Goal: Transaction & Acquisition: Book appointment/travel/reservation

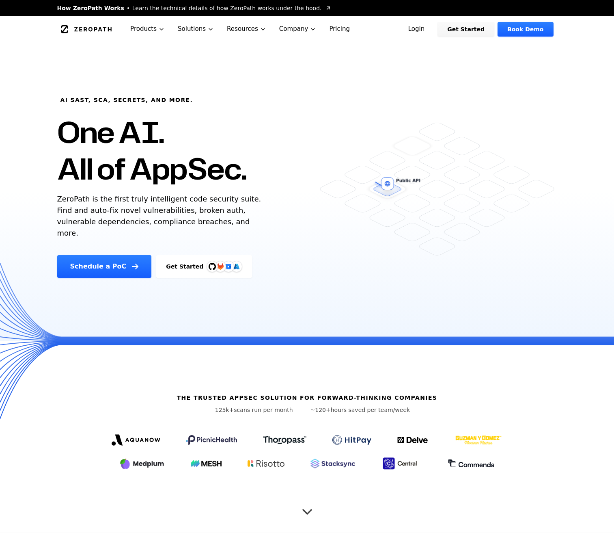
drag, startPoint x: 47, startPoint y: 192, endPoint x: 34, endPoint y: 242, distance: 51.2
click at [34, 240] on div "AI SAST, SCA, Secrets, and more. One AI. All of AppSec. ZeroPath is the first t…" at bounding box center [307, 191] width 614 height 298
click at [34, 241] on div "AI SAST, SCA, Secrets, and more. One AI. All of AppSec. ZeroPath is the first t…" at bounding box center [307, 191] width 614 height 298
drag, startPoint x: 35, startPoint y: 242, endPoint x: 44, endPoint y: 207, distance: 36.9
click at [44, 207] on div "AI SAST, SCA, Secrets, and more. One AI. All of AppSec. ZeroPath is the first t…" at bounding box center [307, 191] width 614 height 298
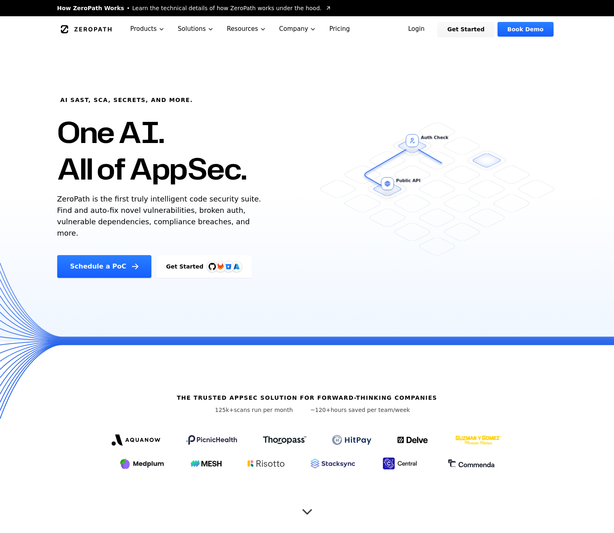
click at [44, 207] on div "AI SAST, SCA, Secrets, and more. One AI. All of AppSec. ZeroPath is the first t…" at bounding box center [307, 191] width 614 height 298
drag, startPoint x: 47, startPoint y: 204, endPoint x: 237, endPoint y: 207, distance: 189.6
click at [237, 207] on div "AI SAST, SCA, Secrets, and more. One AI. All of AppSec. ZeroPath is the first t…" at bounding box center [307, 191] width 614 height 298
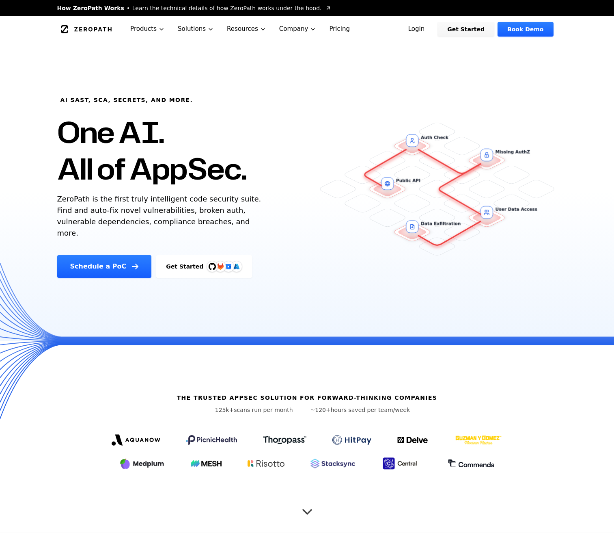
drag, startPoint x: 240, startPoint y: 208, endPoint x: 234, endPoint y: 230, distance: 22.3
click at [234, 230] on p "ZeroPath is the first truly intelligent code security suite. Find and auto-fix …" at bounding box center [161, 215] width 208 height 45
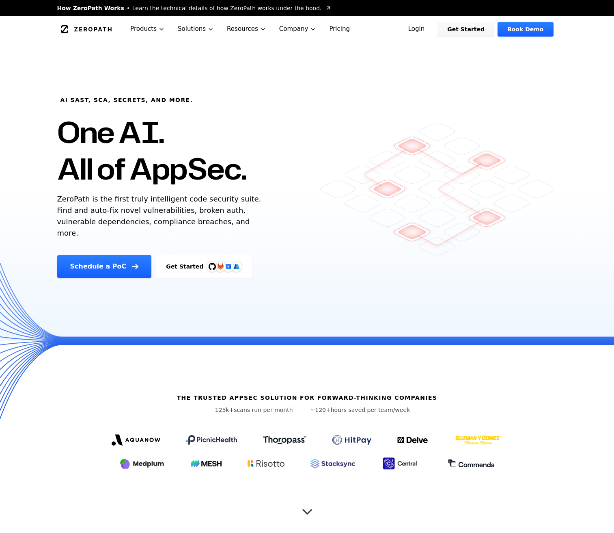
click at [309, 219] on div "AI SAST, SCA, Secrets, and more. One AI. All of AppSec. ZeroPath is the first t…" at bounding box center [194, 172] width 295 height 211
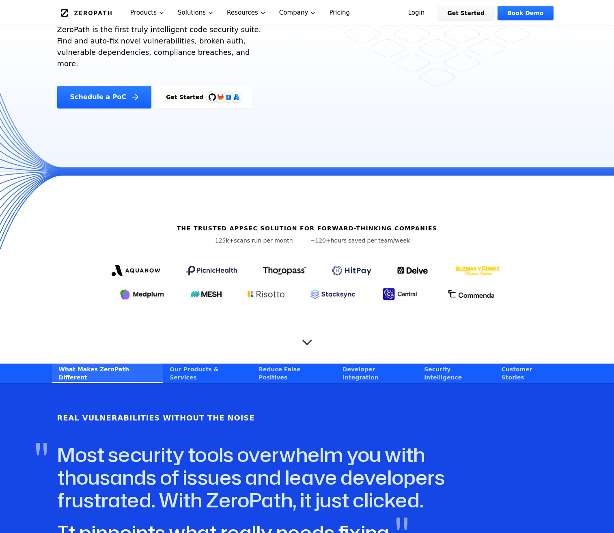
scroll to position [228, 0]
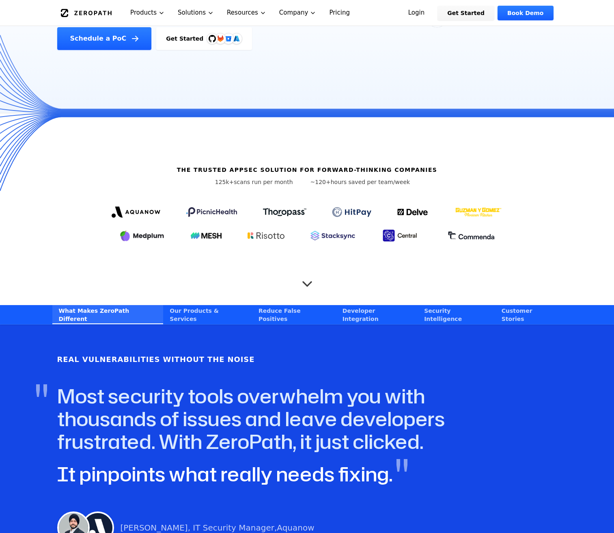
drag, startPoint x: 84, startPoint y: 150, endPoint x: 80, endPoint y: 247, distance: 96.7
click at [80, 246] on div "The Trusted AppSec solution for forward-thinking companies 125k+ scans run per …" at bounding box center [307, 209] width 520 height 192
click at [80, 247] on div "The Trusted AppSec solution for forward-thinking companies 125k+ scans run per …" at bounding box center [307, 209] width 520 height 192
drag, startPoint x: 151, startPoint y: 151, endPoint x: 411, endPoint y: 180, distance: 262.2
click at [420, 186] on div "The Trusted AppSec solution for forward-thinking companies 125k+ scans run per …" at bounding box center [307, 209] width 520 height 192
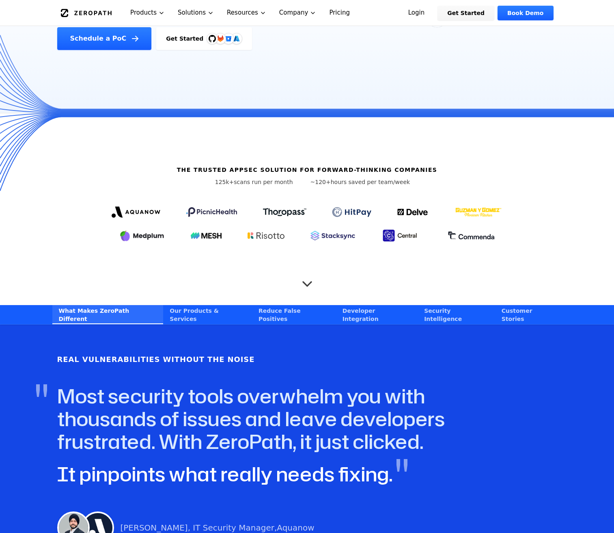
click at [408, 176] on div "The Trusted AppSec solution for forward-thinking companies 125k+ scans run per …" at bounding box center [307, 209] width 520 height 192
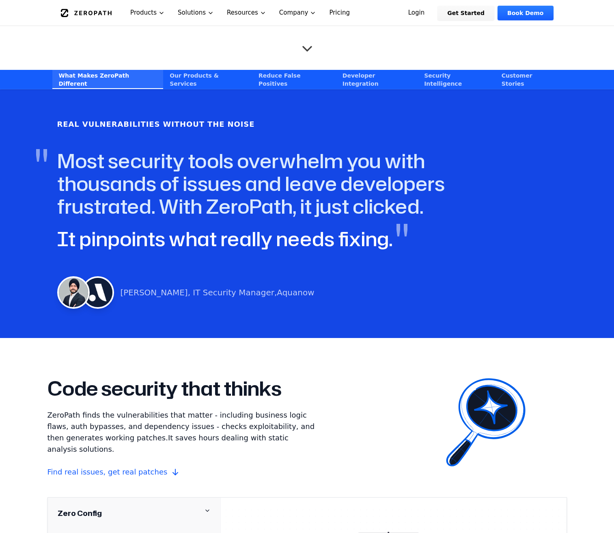
scroll to position [505, 0]
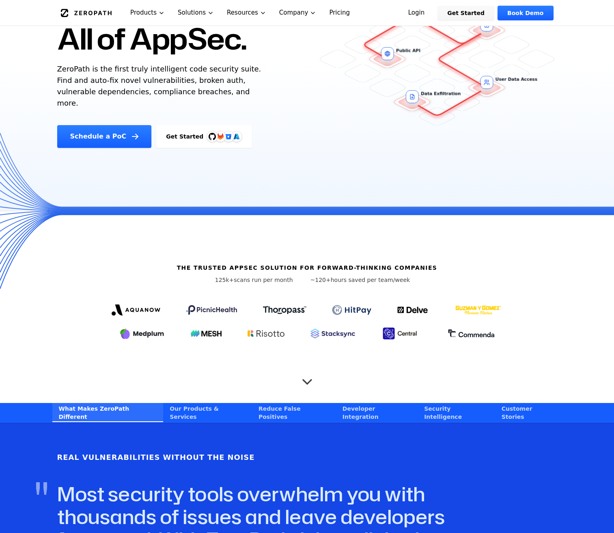
scroll to position [144, 0]
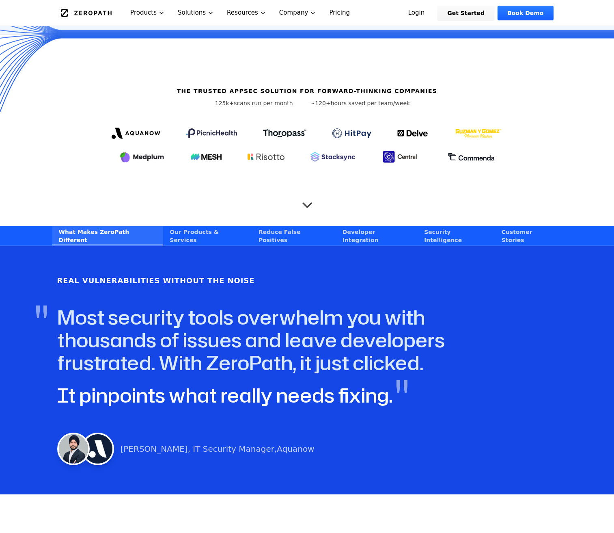
click at [194, 232] on link "Our Products & Services" at bounding box center [207, 235] width 89 height 19
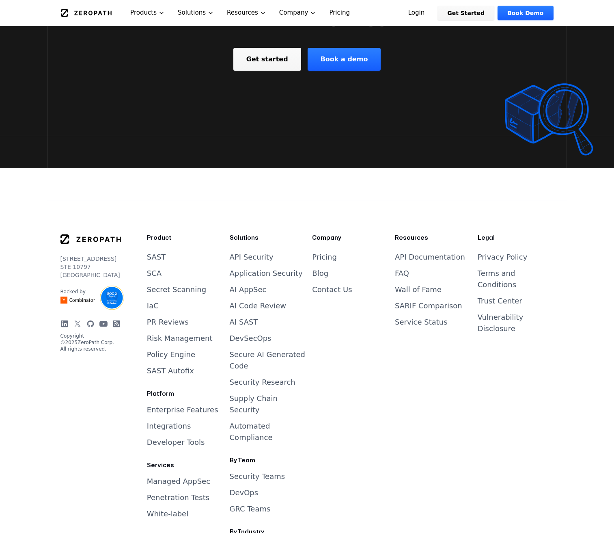
scroll to position [3247, 0]
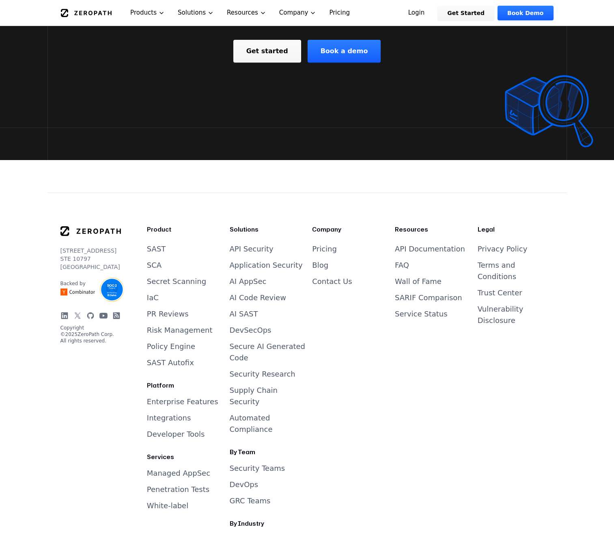
click at [168, 485] on link "Penetration Tests" at bounding box center [178, 489] width 63 height 9
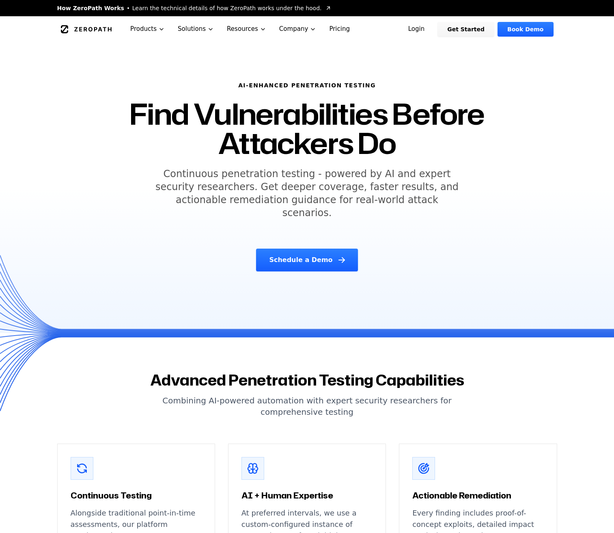
drag, startPoint x: 107, startPoint y: 110, endPoint x: 101, endPoint y: 181, distance: 71.2
click at [101, 181] on div "AI-Enhanced Penetration Testing Find Vulnerabilities Before Attackers Do Contin…" at bounding box center [307, 175] width 416 height 209
drag, startPoint x: 151, startPoint y: 171, endPoint x: 147, endPoint y: 220, distance: 48.5
click at [147, 220] on div "AI-Enhanced Penetration Testing Find Vulnerabilities Before Attackers Do Contin…" at bounding box center [307, 175] width 416 height 209
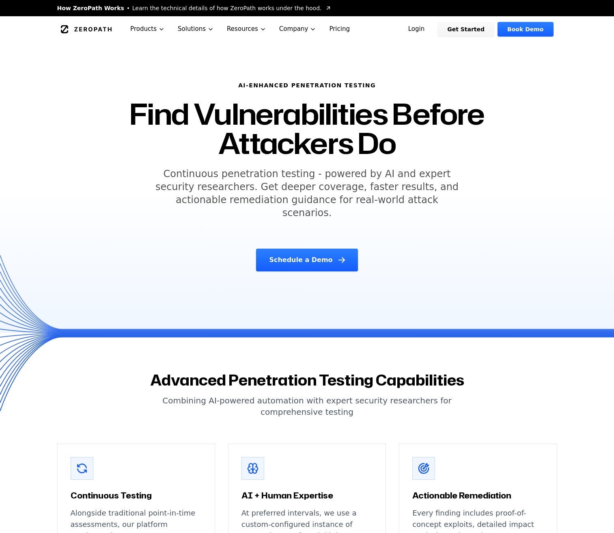
click at [175, 224] on div "AI-Enhanced Penetration Testing Find Vulnerabilities Before Attackers Do Contin…" at bounding box center [307, 175] width 416 height 209
drag, startPoint x: 209, startPoint y: 211, endPoint x: 159, endPoint y: 169, distance: 64.8
click at [159, 169] on div "AI-Enhanced Penetration Testing Find Vulnerabilities Before Attackers Do Contin…" at bounding box center [307, 175] width 416 height 209
click at [159, 169] on h5 "Continuous penetration testing - powered by AI and expert security researchers.…" at bounding box center [307, 193] width 312 height 52
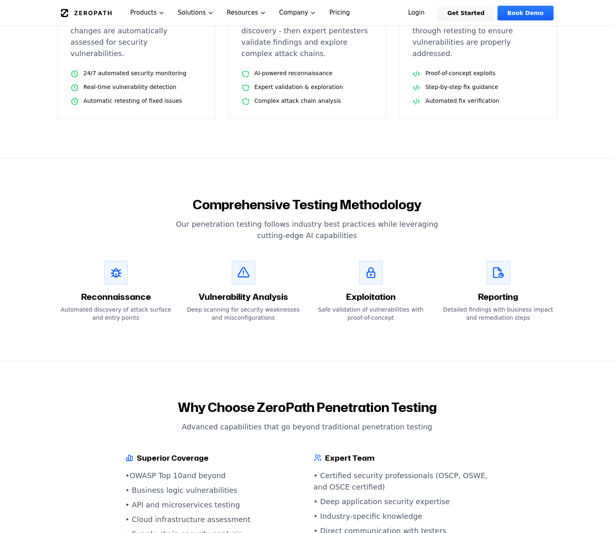
scroll to position [530, 0]
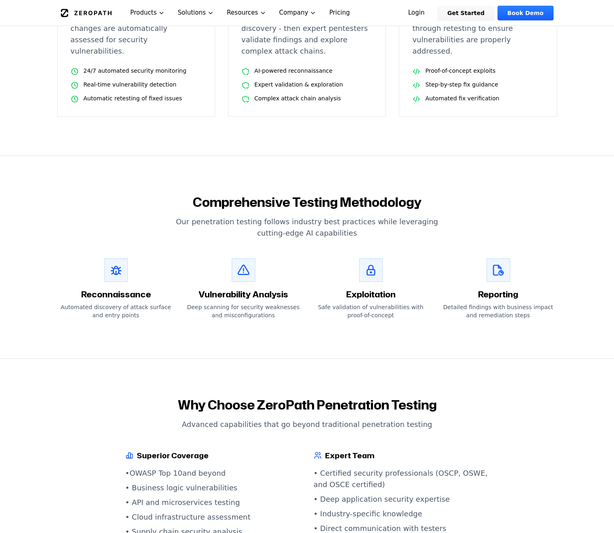
drag, startPoint x: 68, startPoint y: 236, endPoint x: 549, endPoint y: 311, distance: 487.2
click at [548, 311] on section "Comprehensive Testing Methodology Our penetration testing follows industry best…" at bounding box center [307, 257] width 614 height 203
drag, startPoint x: 549, startPoint y: 311, endPoint x: 572, endPoint y: 301, distance: 24.4
click at [550, 311] on section "Comprehensive Testing Methodology Our penetration testing follows industry best…" at bounding box center [307, 257] width 614 height 203
drag, startPoint x: 572, startPoint y: 301, endPoint x: 130, endPoint y: 168, distance: 460.8
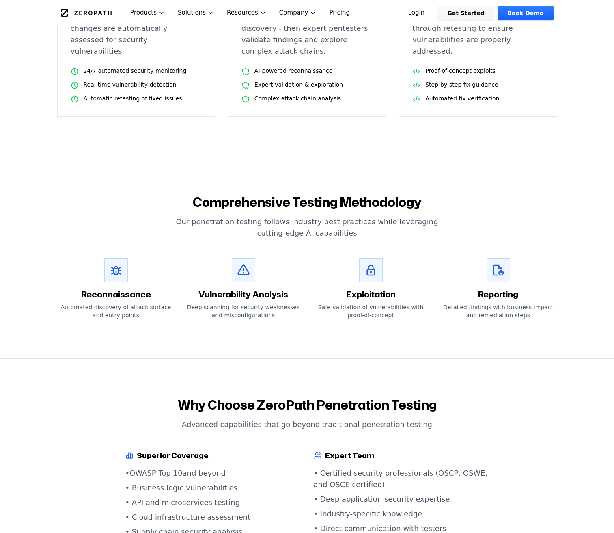
click at [130, 168] on section "Comprehensive Testing Methodology Our penetration testing follows industry best…" at bounding box center [307, 257] width 614 height 203
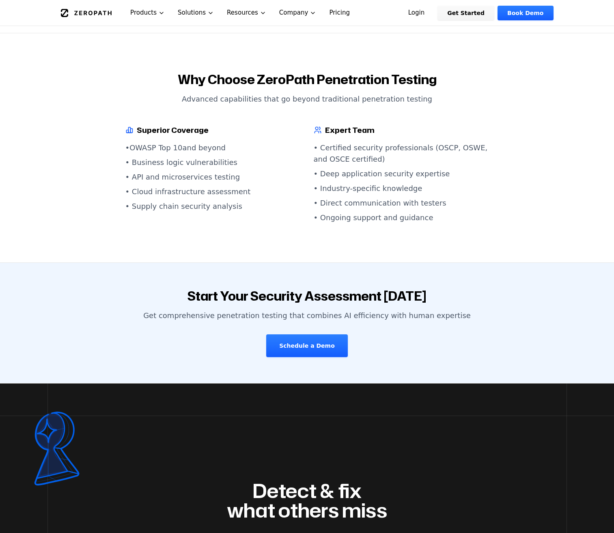
scroll to position [856, 0]
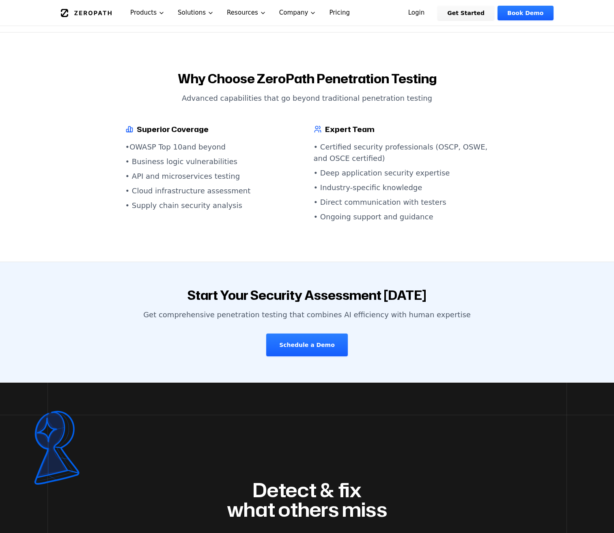
drag, startPoint x: 123, startPoint y: 112, endPoint x: 112, endPoint y: 182, distance: 70.7
click at [112, 182] on div "Why Choose ZeroPath Penetration Testing Advanced capabilities that go beyond tr…" at bounding box center [307, 146] width 520 height 151
drag, startPoint x: 119, startPoint y: 135, endPoint x: 115, endPoint y: 200, distance: 65.5
click at [115, 200] on section "Why Choose ZeroPath Penetration Testing Advanced capabilities that go beyond tr…" at bounding box center [307, 146] width 614 height 229
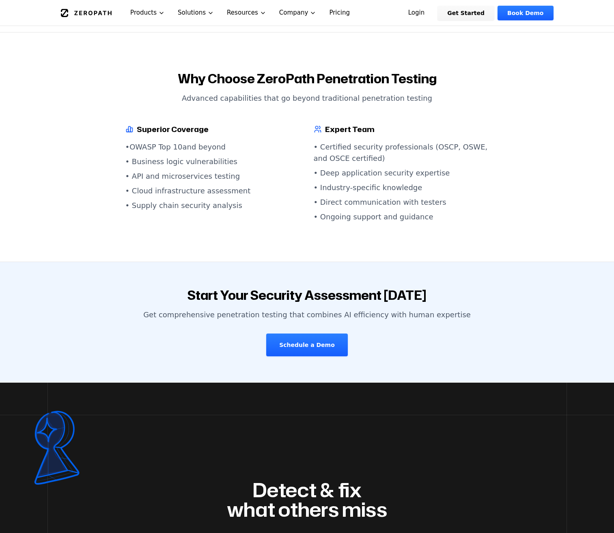
click at [115, 200] on section "Why Choose ZeroPath Penetration Testing Advanced capabilities that go beyond tr…" at bounding box center [307, 146] width 614 height 229
drag, startPoint x: 126, startPoint y: 205, endPoint x: 93, endPoint y: 104, distance: 106.3
click at [93, 104] on section "Why Choose ZeroPath Penetration Testing Advanced capabilities that go beyond tr…" at bounding box center [307, 146] width 614 height 229
click at [93, 104] on div "Why Choose ZeroPath Penetration Testing Advanced capabilities that go beyond tr…" at bounding box center [307, 146] width 520 height 151
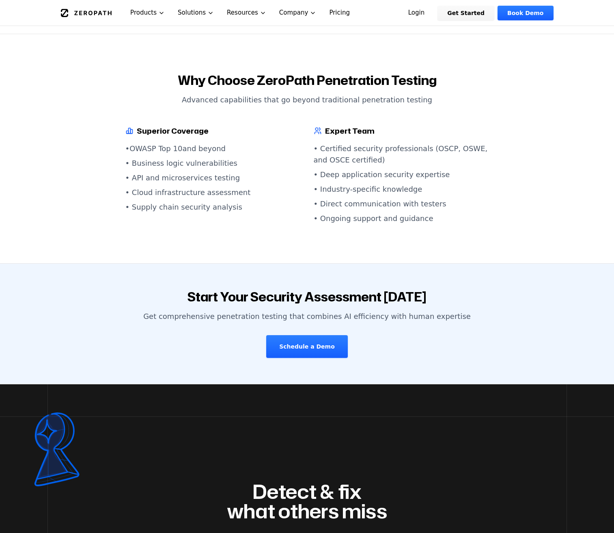
drag, startPoint x: 473, startPoint y: 199, endPoint x: 83, endPoint y: 81, distance: 407.4
click at [82, 82] on section "Why Choose ZeroPath Penetration Testing Advanced capabilities that go beyond tr…" at bounding box center [307, 148] width 614 height 229
drag, startPoint x: 85, startPoint y: 80, endPoint x: 89, endPoint y: 83, distance: 5.2
click at [85, 94] on p "Advanced capabilities that go beyond traditional penetration testing" at bounding box center [307, 99] width 500 height 11
drag, startPoint x: 374, startPoint y: 172, endPoint x: 473, endPoint y: 294, distance: 157.0
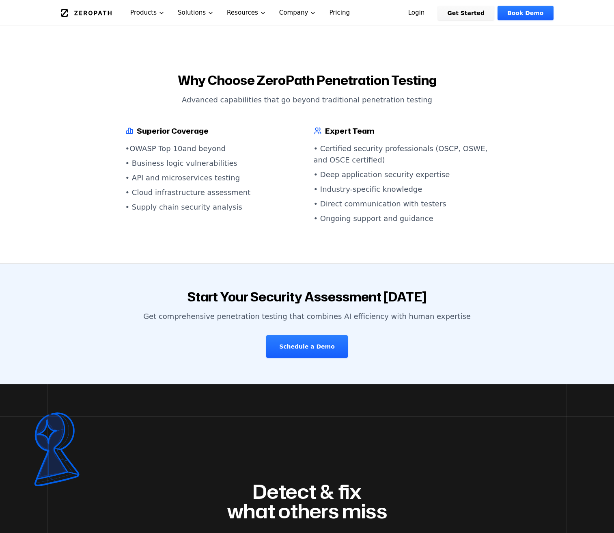
click at [473, 294] on main "How ZeroPath Works Learn the technical details of how ZeroPath works under the …" at bounding box center [307, 150] width 614 height 2008
click at [473, 311] on p "Get comprehensive penetration testing that combines AI efficiency with human ex…" at bounding box center [307, 316] width 344 height 11
drag, startPoint x: 480, startPoint y: 293, endPoint x: 66, endPoint y: 68, distance: 471.6
click at [66, 68] on main "How ZeroPath Works Learn the technical details of how ZeroPath works under the …" at bounding box center [307, 150] width 614 height 2008
drag, startPoint x: 66, startPoint y: 68, endPoint x: 81, endPoint y: 65, distance: 15.5
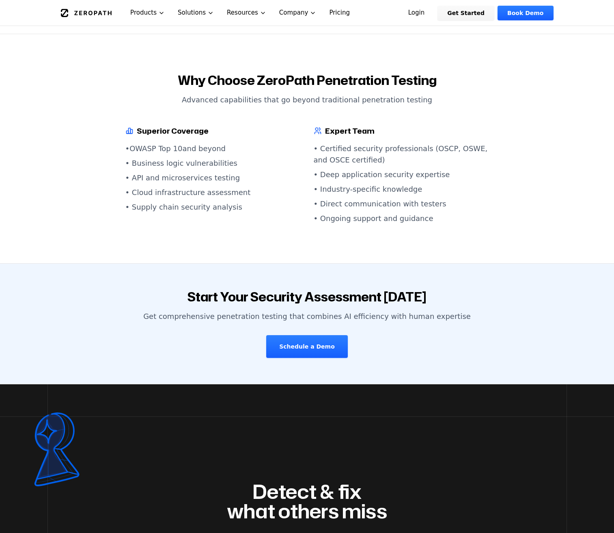
click at [68, 73] on div "Why Choose ZeroPath Penetration Testing Advanced capabilities that go beyond tr…" at bounding box center [307, 89] width 500 height 32
drag, startPoint x: 111, startPoint y: 69, endPoint x: 493, endPoint y: 293, distance: 443.2
click at [493, 293] on main "How ZeroPath Works Learn the technical details of how ZeroPath works under the …" at bounding box center [307, 150] width 614 height 2008
click at [493, 293] on section "Start Your Security Assessment Today Get comprehensive penetration testing that…" at bounding box center [307, 323] width 614 height 121
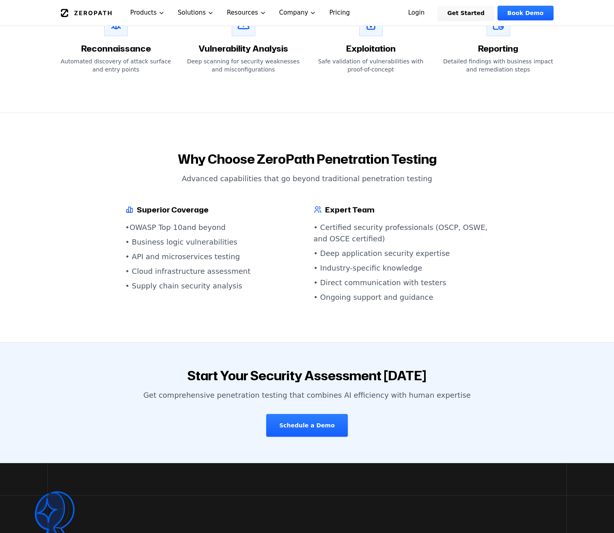
scroll to position [557, 0]
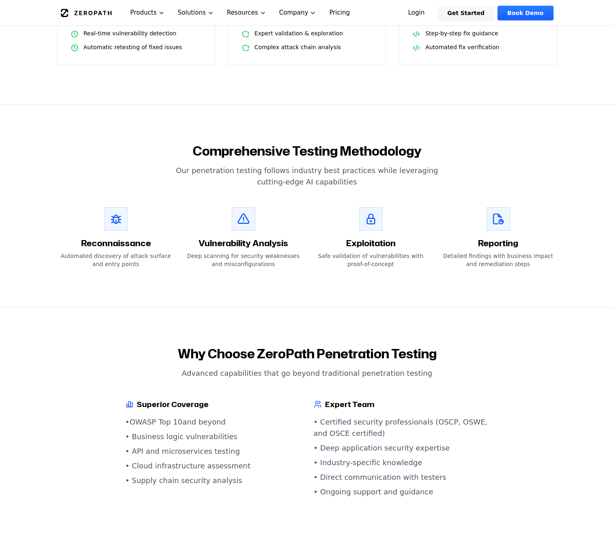
drag, startPoint x: 435, startPoint y: 276, endPoint x: 130, endPoint y: 42, distance: 384.7
click at [125, 26] on main "How ZeroPath Works Learn the technical details of how ZeroPath works under the …" at bounding box center [307, 423] width 614 height 2008
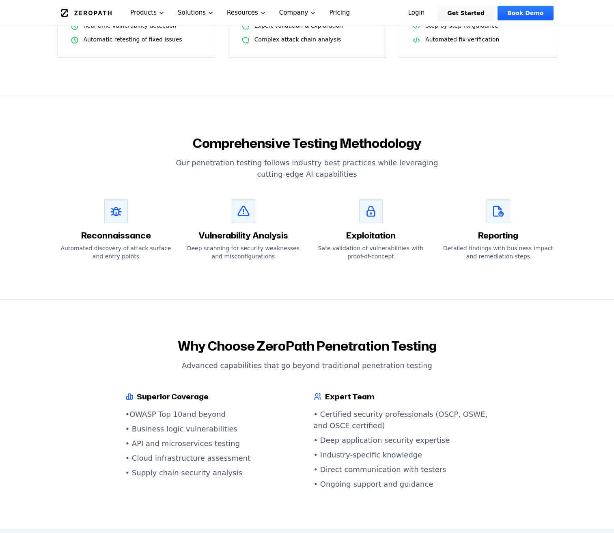
scroll to position [822, 0]
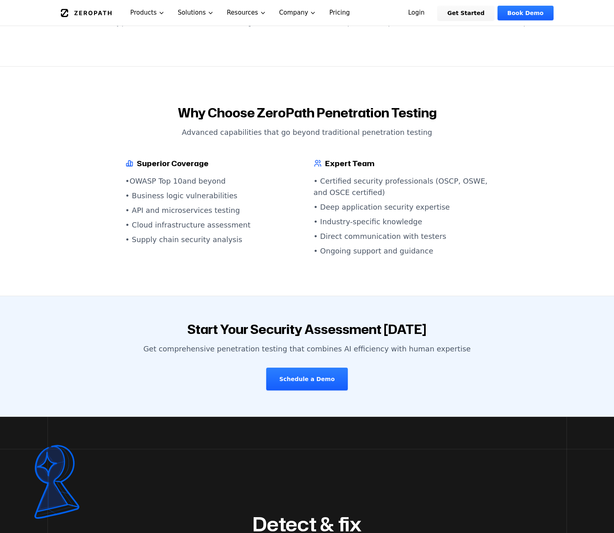
drag, startPoint x: 173, startPoint y: 84, endPoint x: 490, endPoint y: 105, distance: 318.2
click at [490, 106] on div "Why Choose ZeroPath Penetration Testing Advanced capabilities that go beyond tr…" at bounding box center [307, 122] width 500 height 32
click at [490, 127] on p "Advanced capabilities that go beyond traditional penetration testing" at bounding box center [307, 132] width 500 height 11
drag, startPoint x: 268, startPoint y: 113, endPoint x: 435, endPoint y: 104, distance: 167.9
click at [435, 127] on p "Advanced capabilities that go beyond traditional penetration testing" at bounding box center [307, 132] width 500 height 11
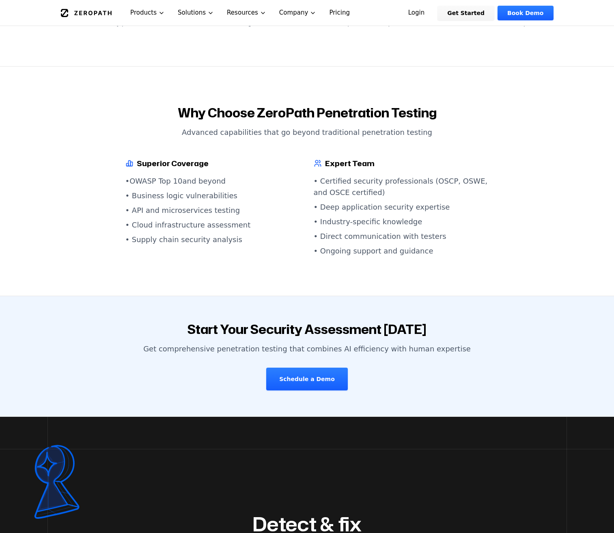
click at [205, 127] on p "Advanced capabilities that go beyond traditional penetration testing" at bounding box center [307, 132] width 500 height 11
drag, startPoint x: 205, startPoint y: 109, endPoint x: 218, endPoint y: 112, distance: 14.0
click at [205, 127] on p "Advanced capabilities that go beyond traditional penetration testing" at bounding box center [307, 132] width 500 height 11
click at [250, 127] on p "Advanced capabilities that go beyond traditional penetration testing" at bounding box center [307, 132] width 500 height 11
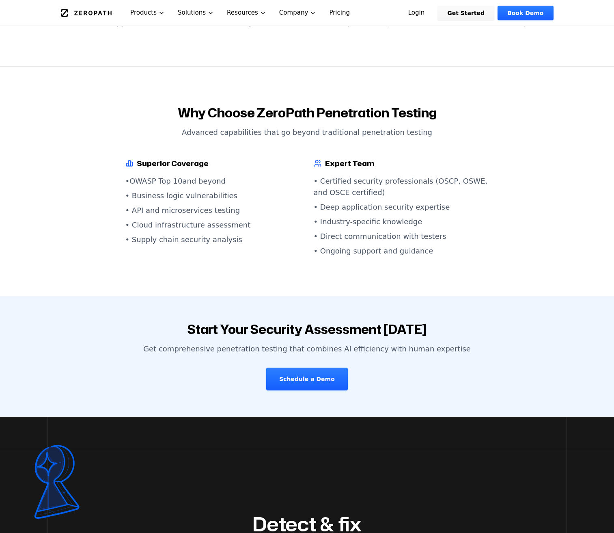
click at [352, 116] on div "Why Choose ZeroPath Penetration Testing Advanced capabilities that go beyond tr…" at bounding box center [307, 181] width 520 height 151
click at [303, 367] on link "Schedule a Demo" at bounding box center [307, 378] width 82 height 23
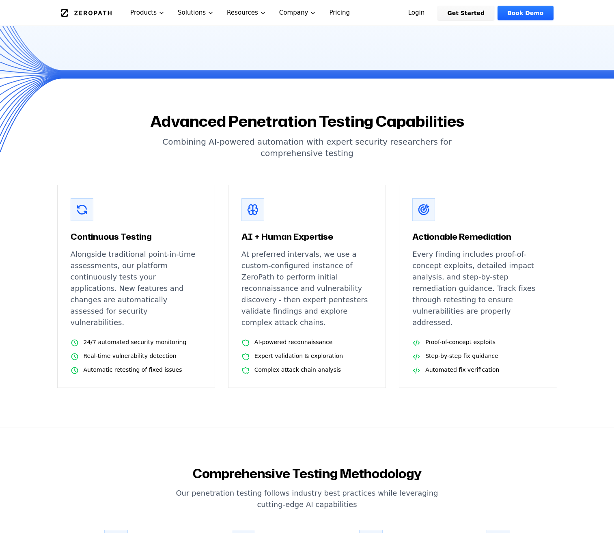
scroll to position [290, 0]
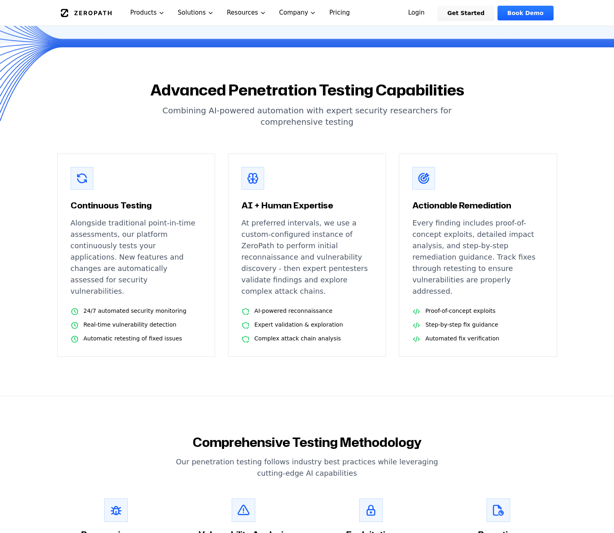
drag, startPoint x: 67, startPoint y: 191, endPoint x: 65, endPoint y: 208, distance: 16.7
click at [65, 208] on div "Continuous Testing Alongside traditional point-in-time assessments, our platfor…" at bounding box center [136, 254] width 158 height 203
drag, startPoint x: 68, startPoint y: 208, endPoint x: 197, endPoint y: 266, distance: 141.4
click at [197, 266] on div "Continuous Testing Alongside traditional point-in-time assessments, our platfor…" at bounding box center [136, 254] width 158 height 203
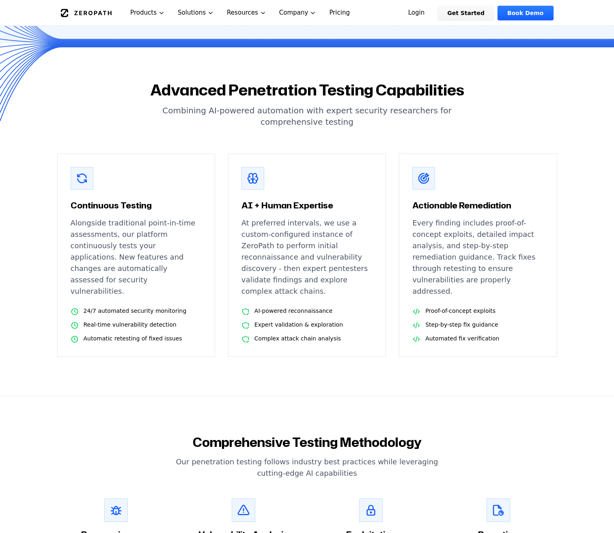
drag, startPoint x: 237, startPoint y: 211, endPoint x: 342, endPoint y: 271, distance: 121.3
click at [342, 271] on div "AI + Human Expertise At preferred intervals, we use a custom-configured instanc…" at bounding box center [307, 254] width 158 height 203
click at [342, 271] on p "At preferred intervals, we use a custom-configured instance of ZeroPath to perf…" at bounding box center [307, 257] width 131 height 80
drag, startPoint x: 346, startPoint y: 268, endPoint x: 321, endPoint y: 245, distance: 33.6
click at [321, 245] on p "At preferred intervals, we use a custom-configured instance of ZeroPath to perf…" at bounding box center [307, 257] width 131 height 80
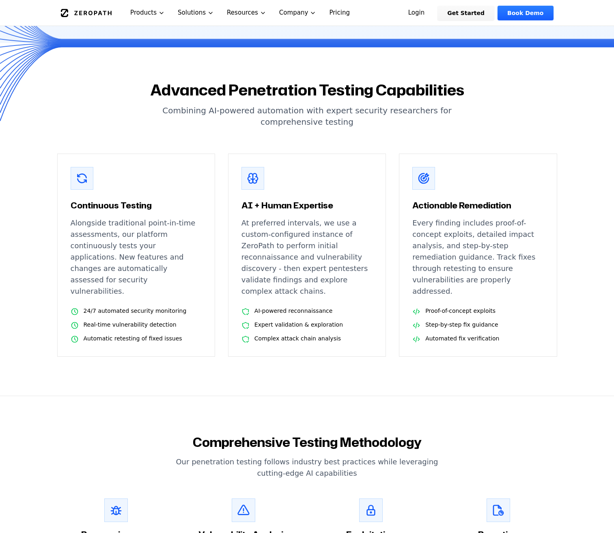
drag, startPoint x: 333, startPoint y: 316, endPoint x: 248, endPoint y: 286, distance: 89.9
click at [247, 307] on ul "AI-powered reconnaissance Expert validation & exploration Complex attack chain …" at bounding box center [307, 325] width 131 height 37
drag, startPoint x: 508, startPoint y: 298, endPoint x: 388, endPoint y: 270, distance: 122.8
click at [388, 270] on div "Continuous Testing Alongside traditional point-in-time assessments, our platfor…" at bounding box center [307, 254] width 500 height 203
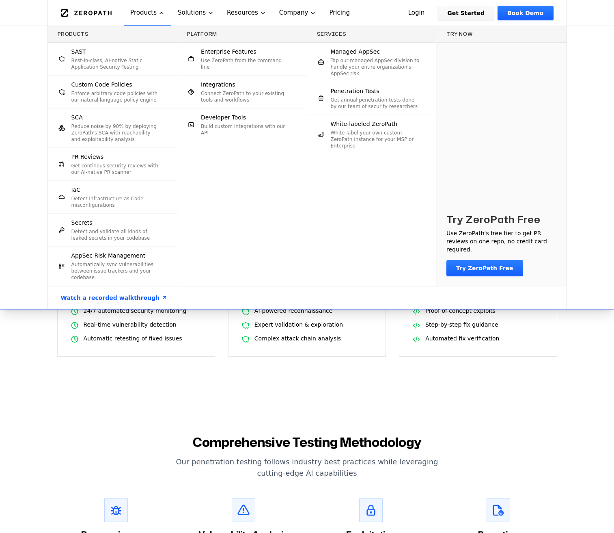
scroll to position [0, 0]
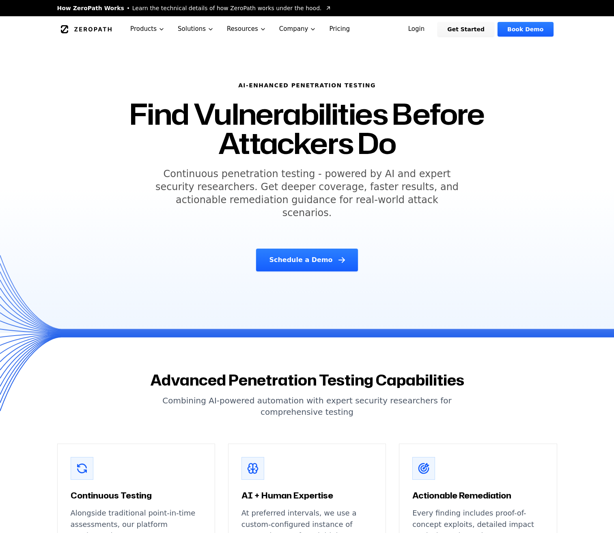
click at [294, 257] on link "Schedule a Demo" at bounding box center [306, 259] width 101 height 23
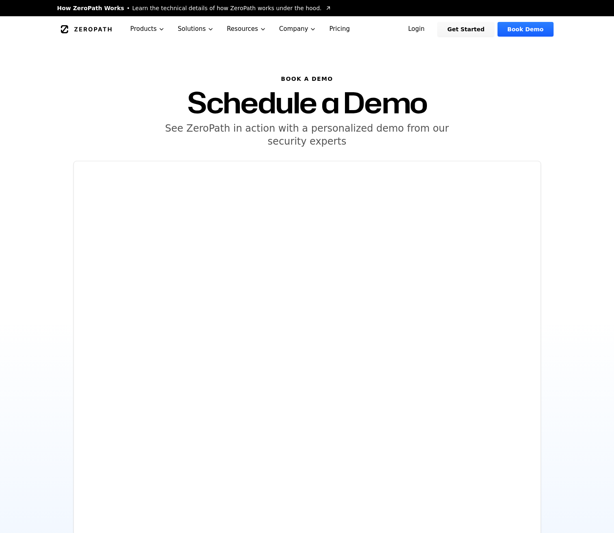
drag, startPoint x: 167, startPoint y: 94, endPoint x: 469, endPoint y: 131, distance: 304.7
click at [469, 131] on div "BOOK A DEMO Schedule a Demo See ZeroPath in action with a personalized demo fro…" at bounding box center [307, 111] width 500 height 73
drag, startPoint x: 469, startPoint y: 131, endPoint x: 160, endPoint y: 90, distance: 312.5
click at [163, 91] on div "BOOK A DEMO Schedule a Demo See ZeroPath in action with a personalized demo fro…" at bounding box center [307, 111] width 500 height 73
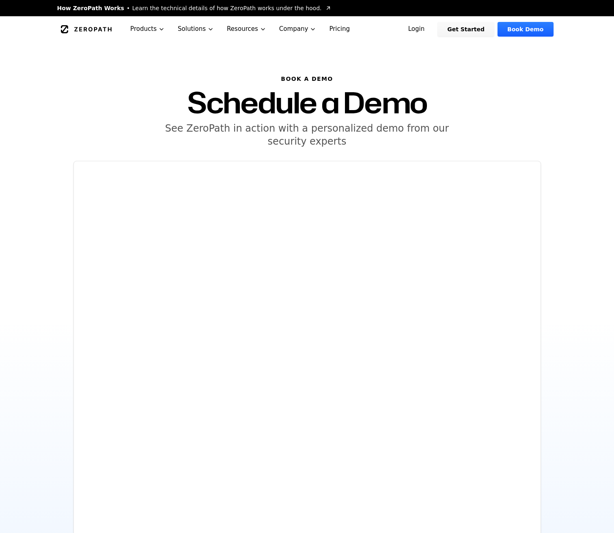
click at [160, 90] on h1 "Schedule a Demo" at bounding box center [307, 102] width 500 height 29
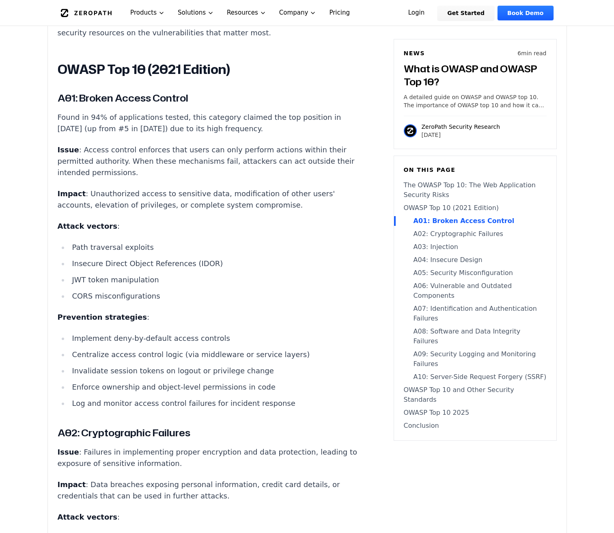
scroll to position [749, 0]
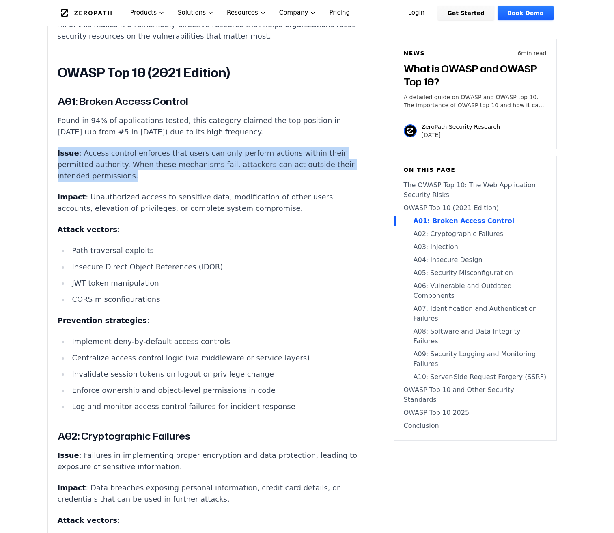
drag, startPoint x: 56, startPoint y: 115, endPoint x: 117, endPoint y: 151, distance: 70.0
drag, startPoint x: 112, startPoint y: 145, endPoint x: 81, endPoint y: 117, distance: 42.0
click at [81, 147] on p "Issue : Access control enforces that users can only perform actions within thei…" at bounding box center [209, 164] width 302 height 34
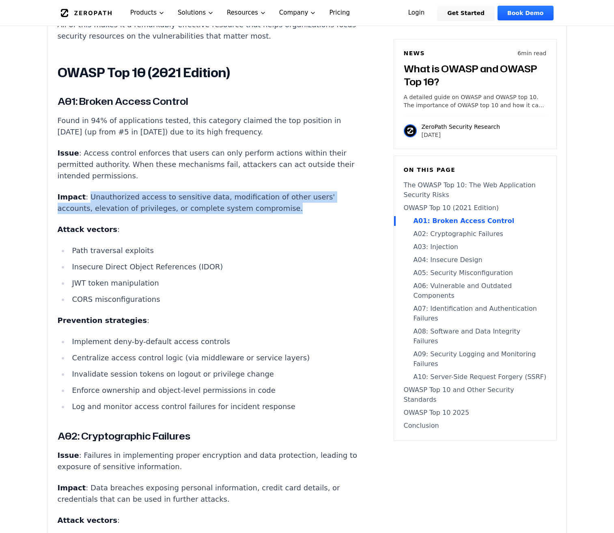
drag, startPoint x: 86, startPoint y: 162, endPoint x: 259, endPoint y: 176, distance: 173.5
click at [259, 191] on p "Impact : Unauthorized access to sensitive data, modification of other users' ac…" at bounding box center [209, 202] width 302 height 23
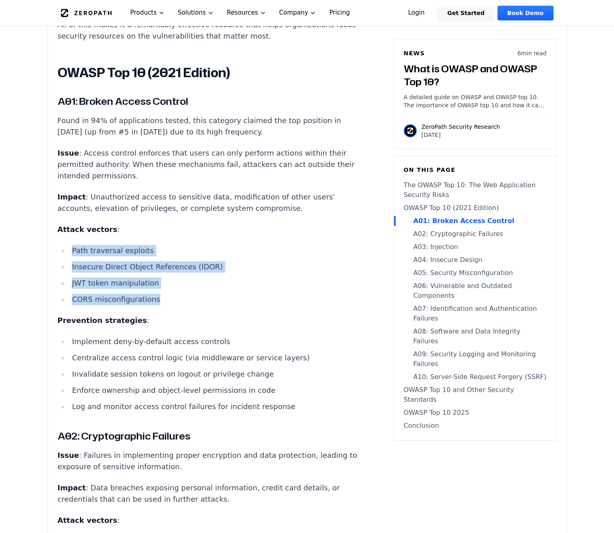
drag, startPoint x: 69, startPoint y: 219, endPoint x: 196, endPoint y: 274, distance: 138.5
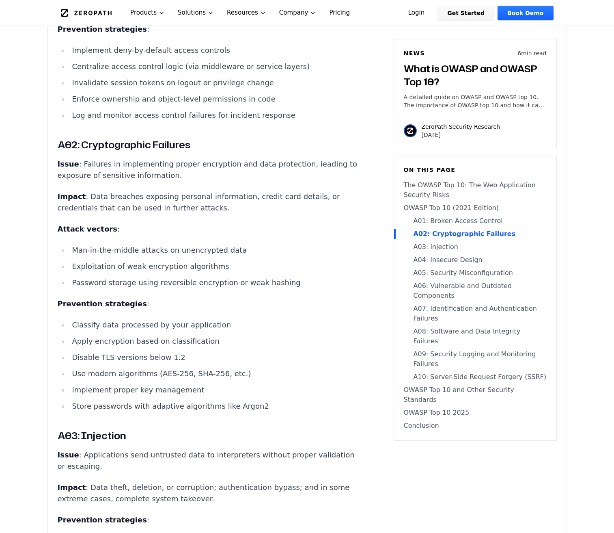
scroll to position [1070, 0]
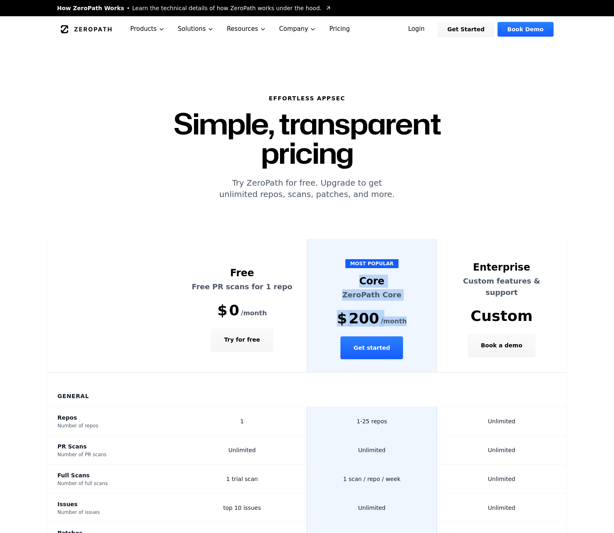
drag, startPoint x: 423, startPoint y: 295, endPoint x: 345, endPoint y: 240, distance: 95.6
click at [345, 240] on th "MOST POPULAR Core ZeroPath Core $ 200 /month Get started" at bounding box center [372, 306] width 130 height 134
drag, startPoint x: 336, startPoint y: 241, endPoint x: 417, endPoint y: 298, distance: 99.0
click at [417, 298] on th "MOST POPULAR Core ZeroPath Core $ 200 /month Get started" at bounding box center [372, 306] width 130 height 134
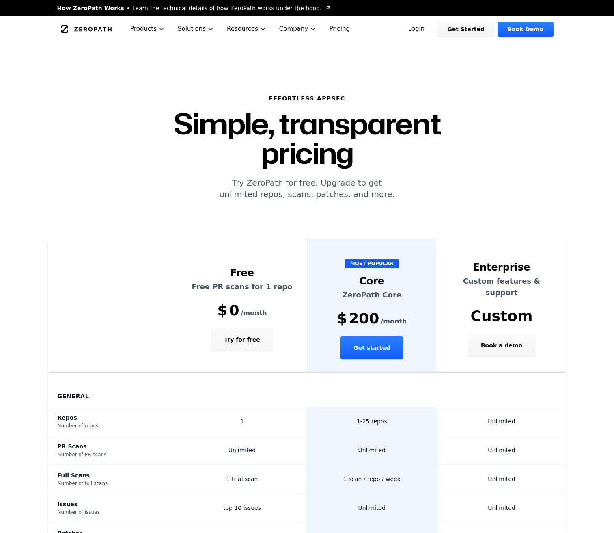
click at [417, 298] on th "MOST POPULAR Core ZeroPath Core $ 200 /month Get started" at bounding box center [372, 306] width 130 height 134
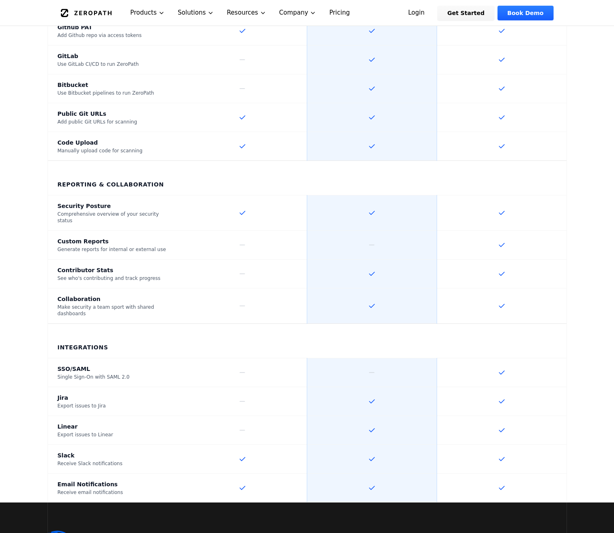
scroll to position [1097, 0]
drag, startPoint x: 359, startPoint y: 203, endPoint x: 420, endPoint y: 211, distance: 61.8
click at [420, 230] on td at bounding box center [372, 244] width 130 height 29
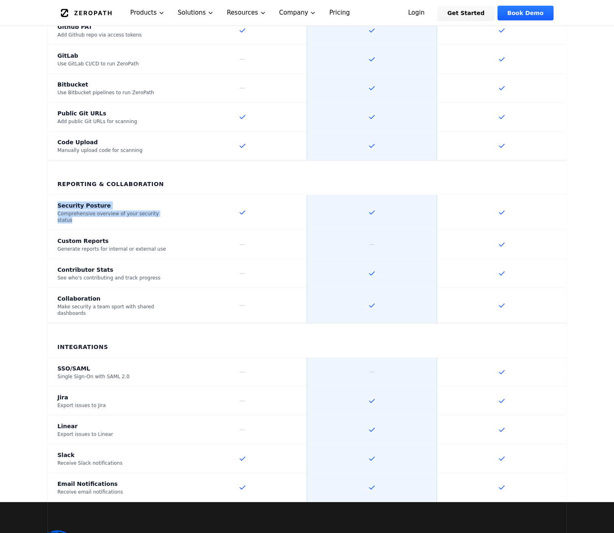
drag, startPoint x: 54, startPoint y: 164, endPoint x: 138, endPoint y: 189, distance: 87.8
click at [138, 195] on th "Security Posture Comprehensive overview of your security status" at bounding box center [113, 212] width 130 height 35
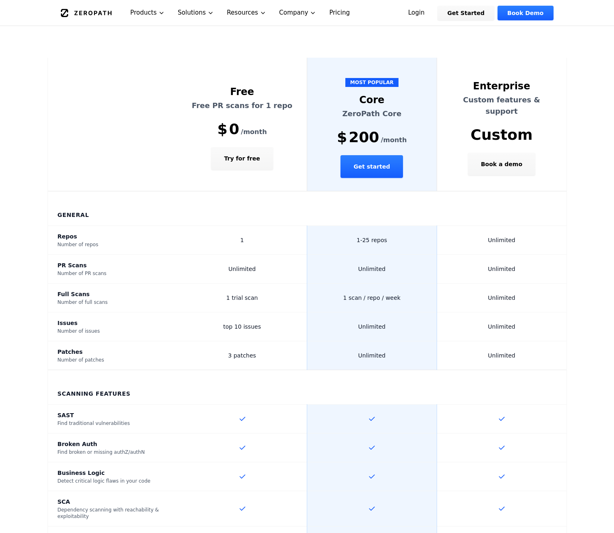
scroll to position [0, 0]
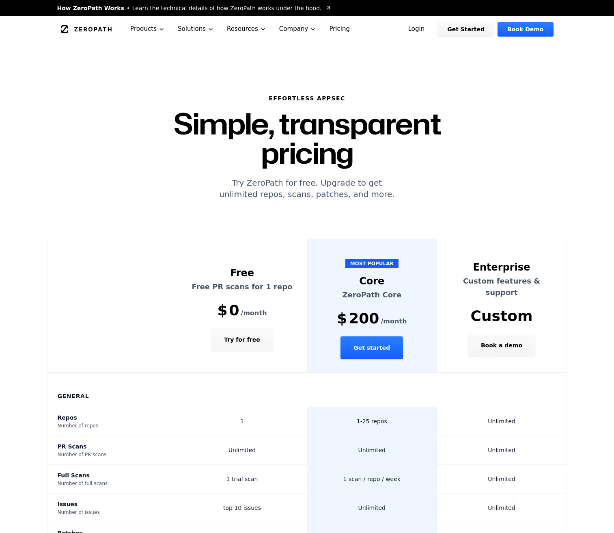
click at [140, 97] on h6 "Effortless AppSec" at bounding box center [307, 98] width 364 height 8
